Goal: Task Accomplishment & Management: Book appointment/travel/reservation

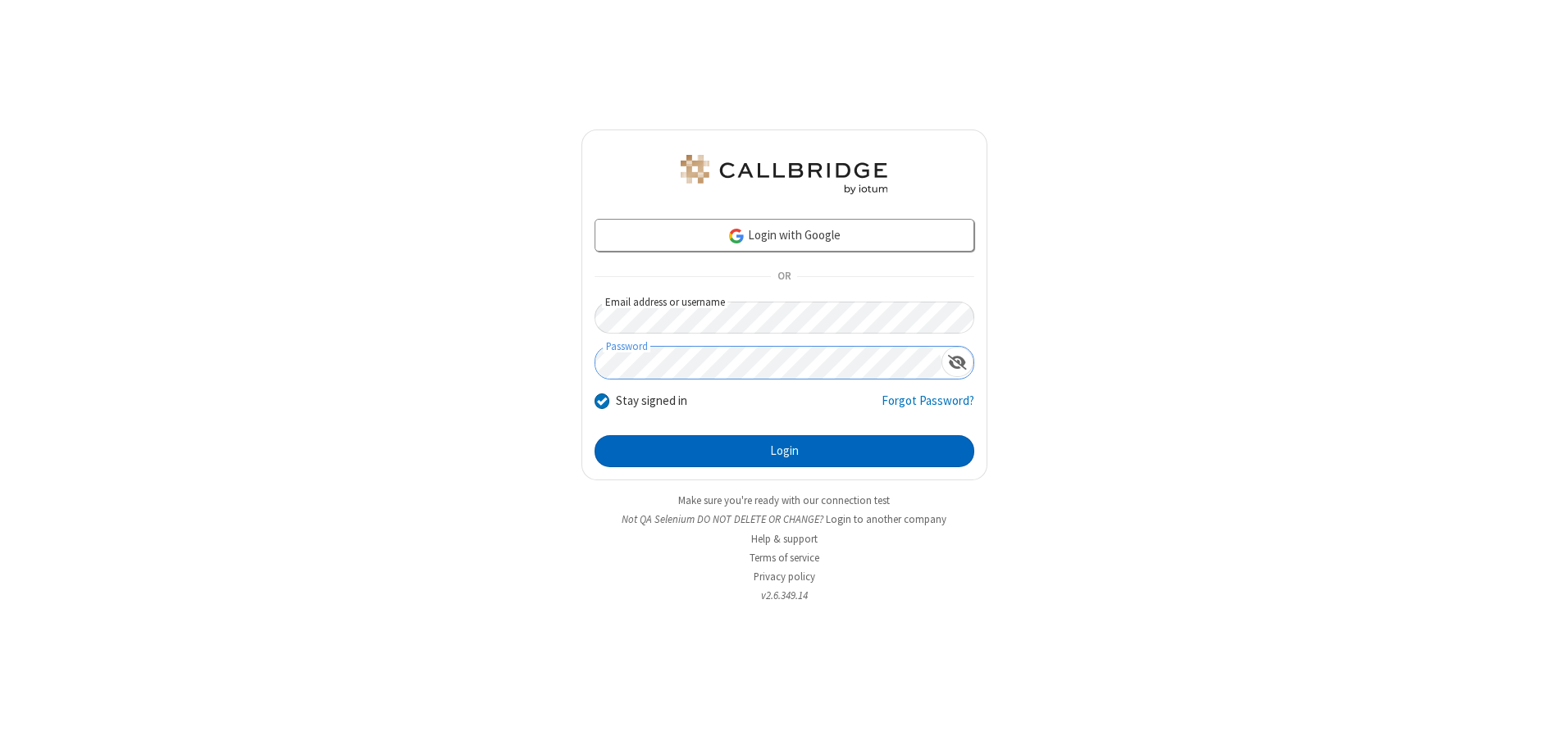
click at [784, 451] on button "Login" at bounding box center [784, 452] width 380 height 33
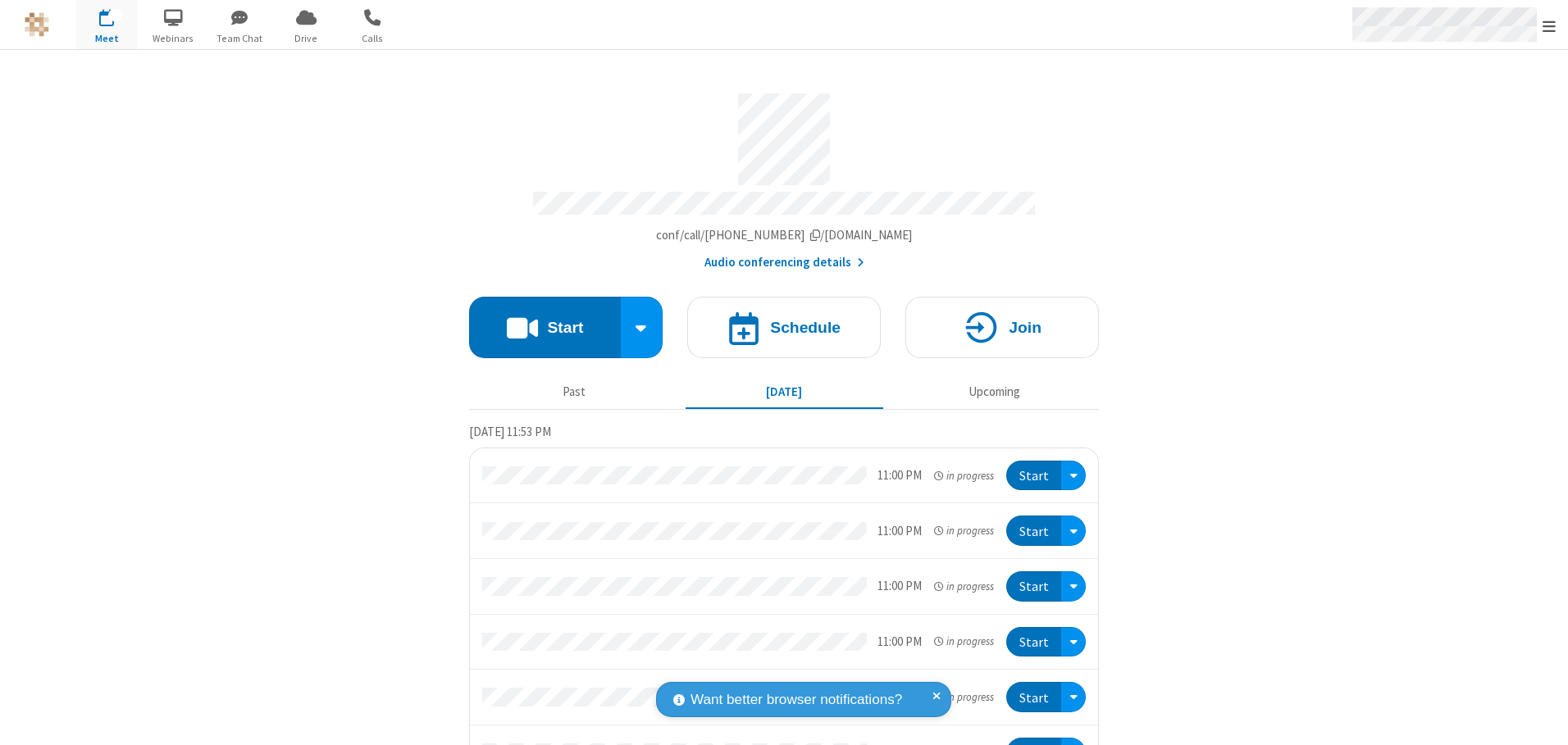
click at [1549, 25] on span "Open menu" at bounding box center [1548, 26] width 13 height 17
click at [107, 24] on span "button" at bounding box center [107, 17] width 62 height 28
click at [777, 322] on h4 "Schedule" at bounding box center [805, 328] width 70 height 16
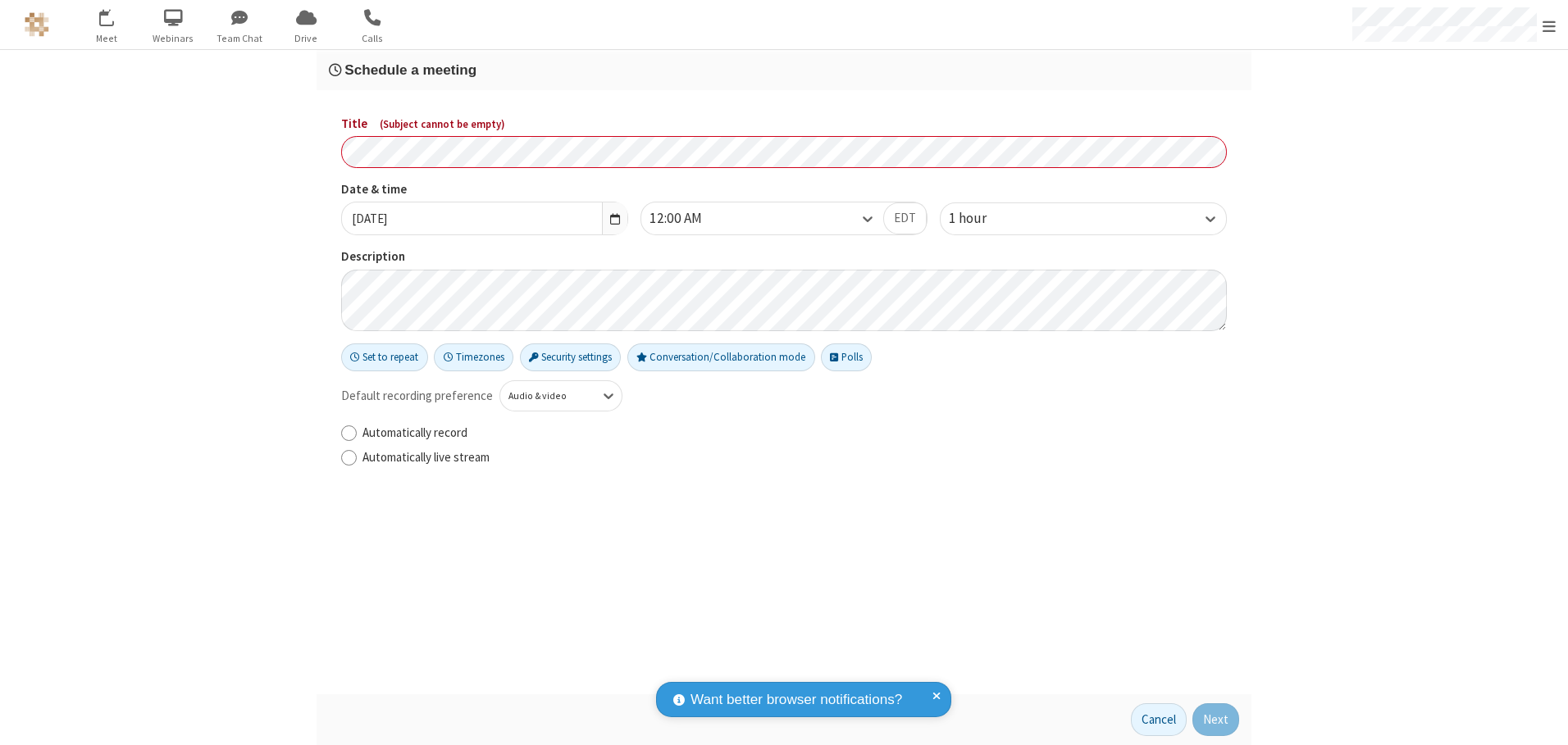
click at [784, 70] on h3 "Schedule a meeting" at bounding box center [783, 70] width 910 height 16
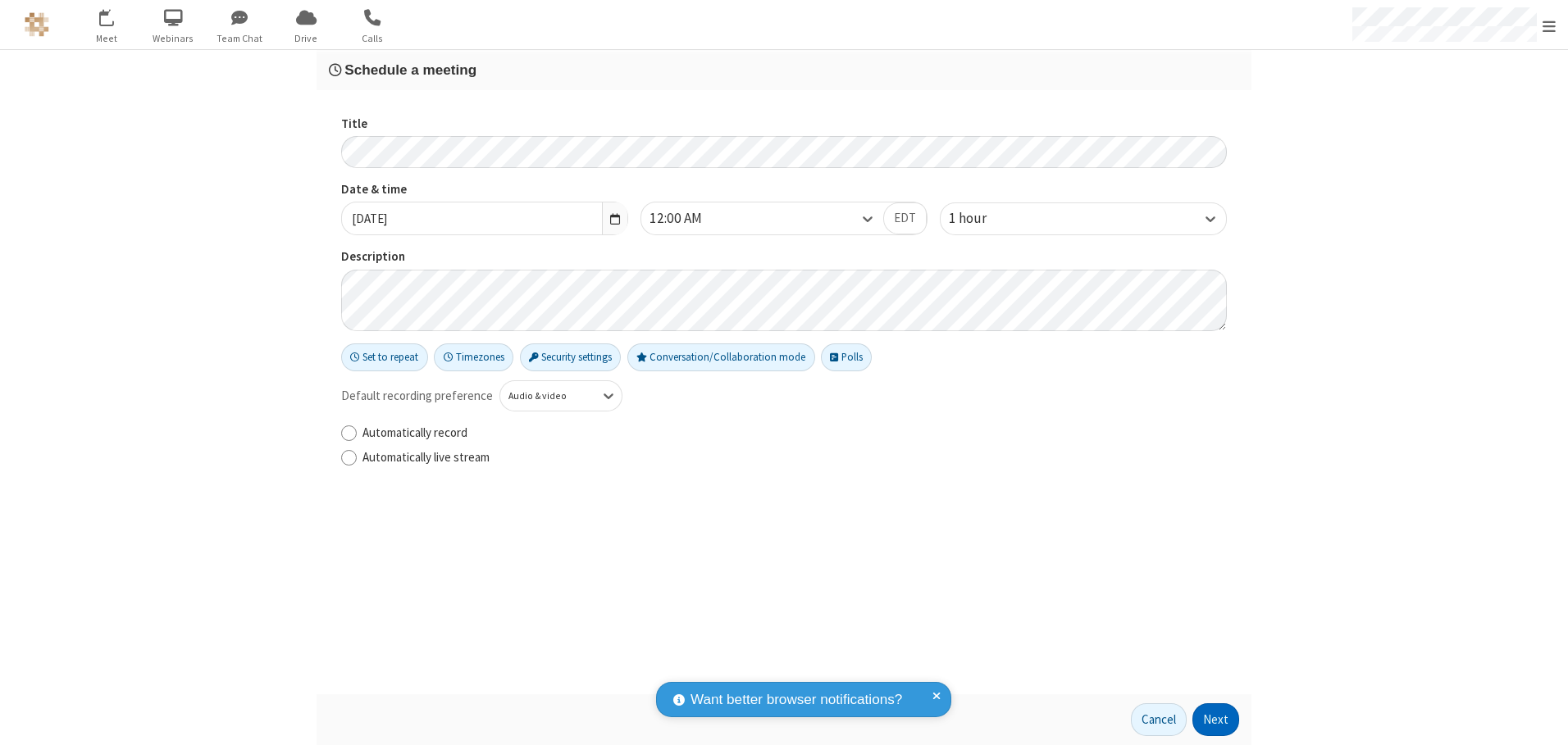
click at [1216, 720] on button "Next" at bounding box center [1216, 720] width 47 height 33
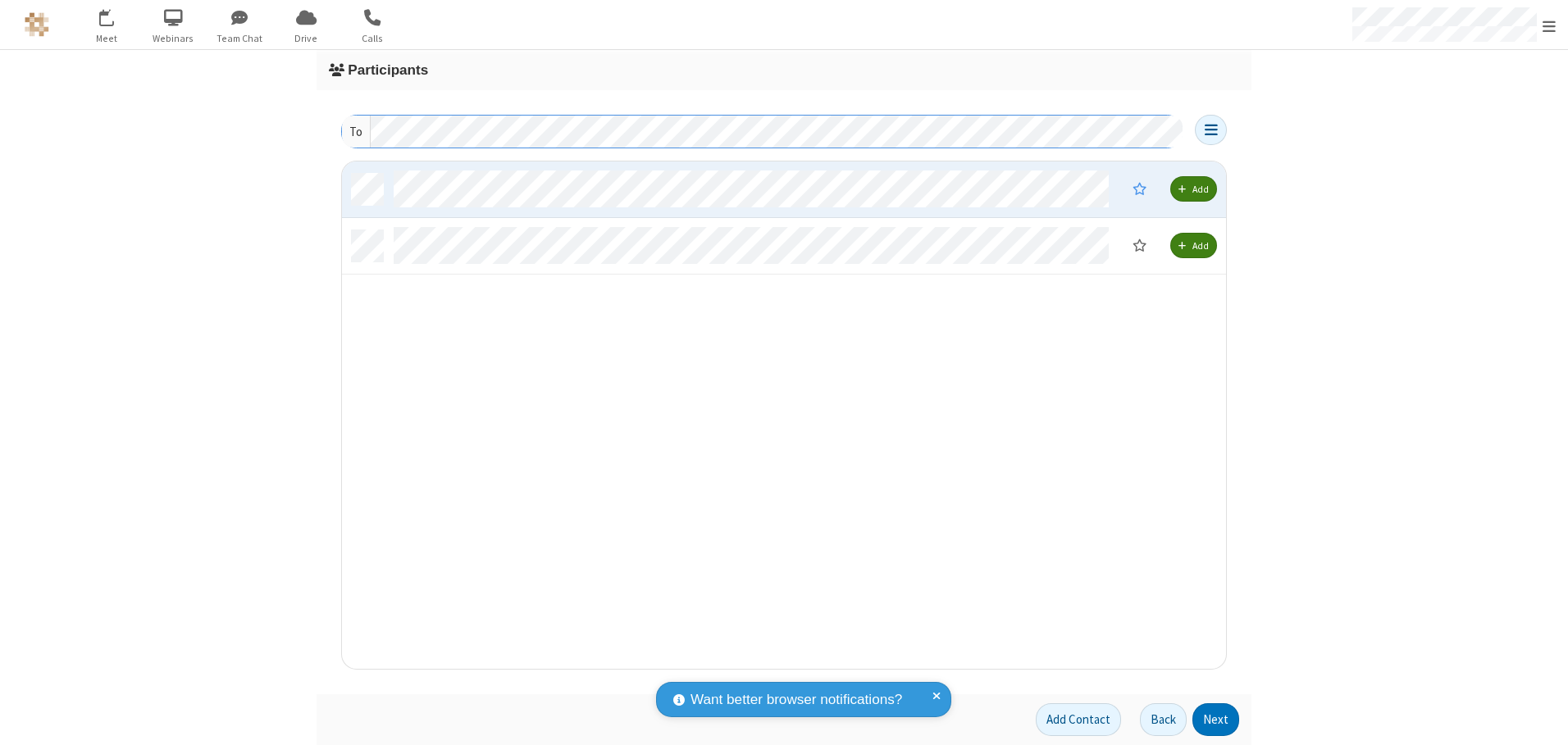
scroll to position [496, 872]
click at [1216, 720] on button "Next" at bounding box center [1216, 720] width 47 height 33
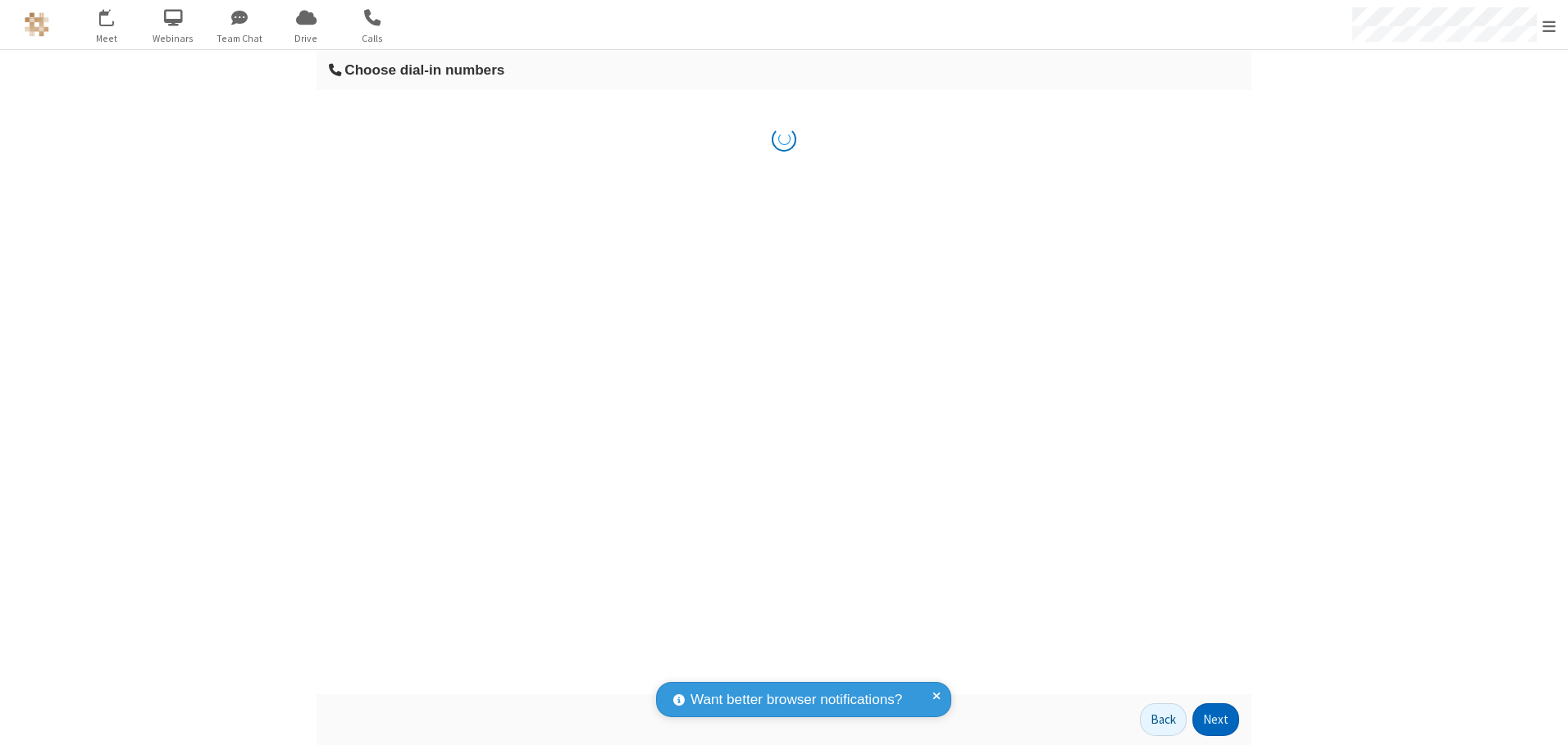
click at [1216, 720] on button "Next" at bounding box center [1216, 720] width 47 height 33
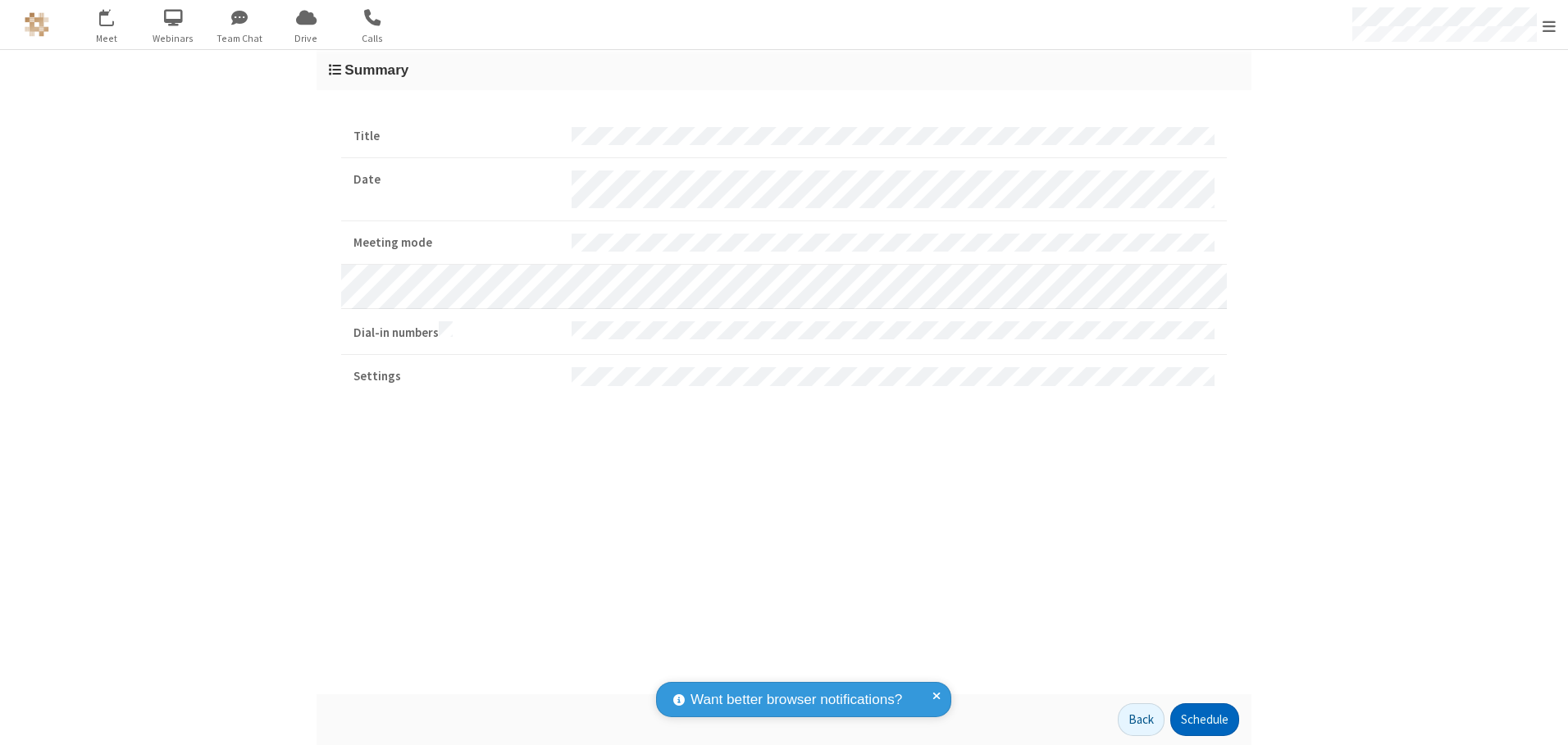
click at [1204, 720] on button "Schedule" at bounding box center [1204, 720] width 69 height 33
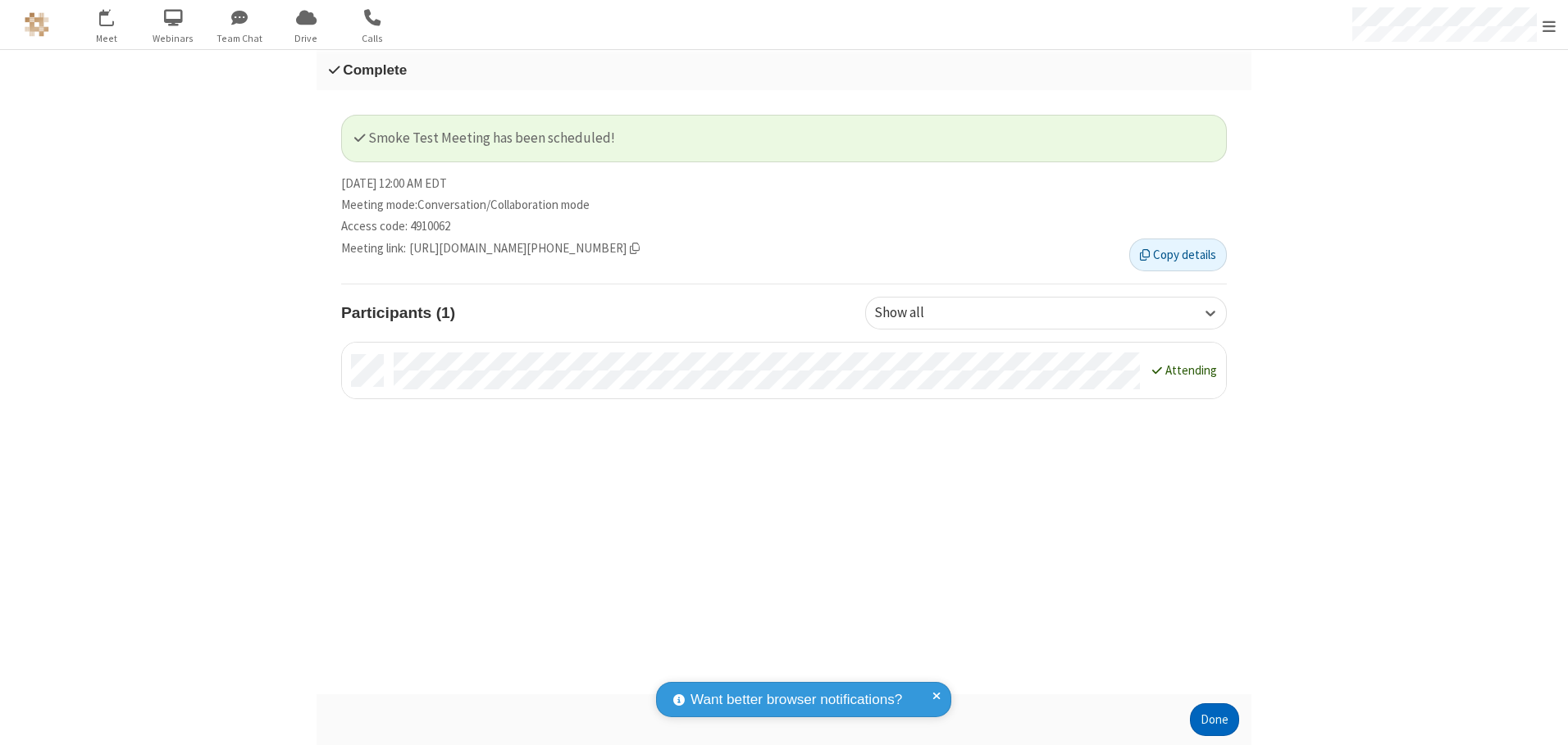
click at [1214, 720] on button "Done" at bounding box center [1214, 720] width 50 height 33
